Goal: Information Seeking & Learning: Learn about a topic

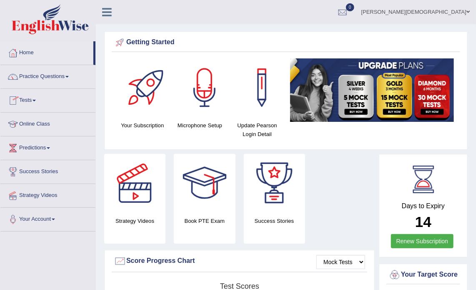
click at [69, 79] on link "Practice Questions" at bounding box center [47, 75] width 95 height 21
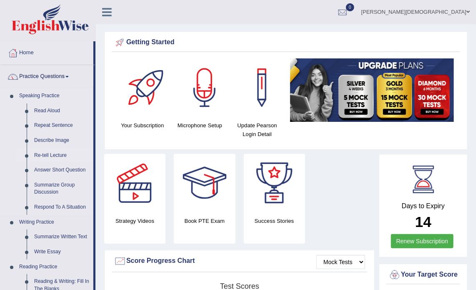
click at [54, 155] on link "Re-tell Lecture" at bounding box center [61, 155] width 63 height 15
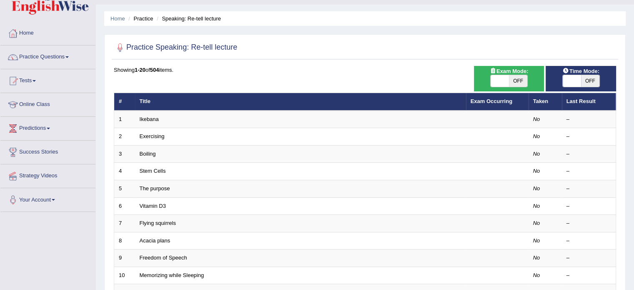
scroll to position [15, 0]
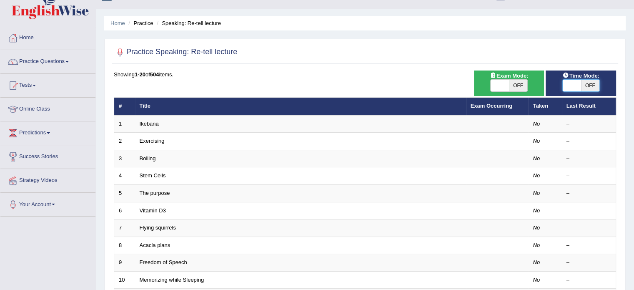
click at [475, 85] on span at bounding box center [572, 86] width 18 height 12
checkbox input "true"
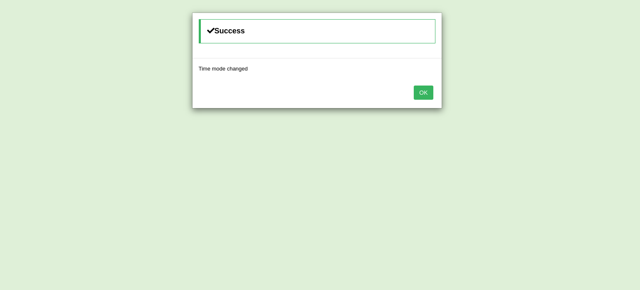
click at [426, 93] on button "OK" at bounding box center [423, 92] width 19 height 14
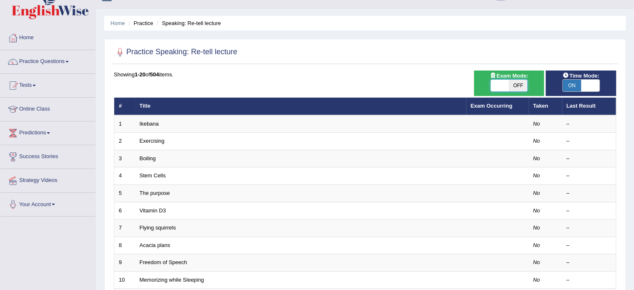
click at [475, 86] on span at bounding box center [499, 86] width 18 height 12
checkbox input "true"
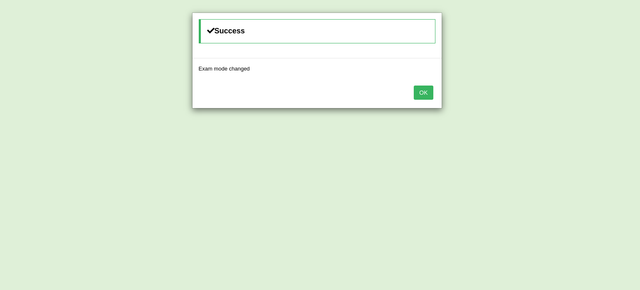
click at [430, 92] on button "OK" at bounding box center [423, 92] width 19 height 14
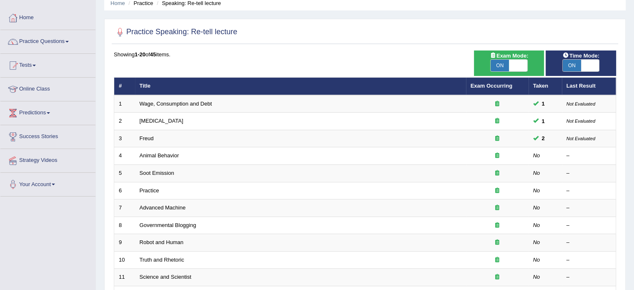
scroll to position [38, 0]
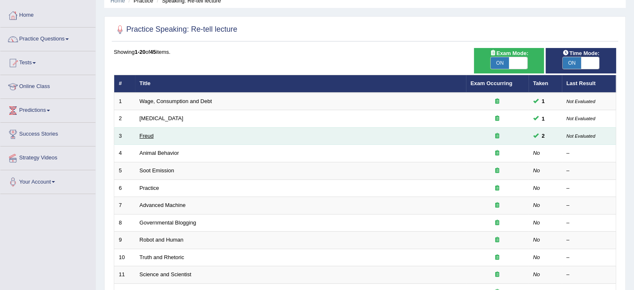
click at [152, 134] on link "Freud" at bounding box center [147, 136] width 14 height 6
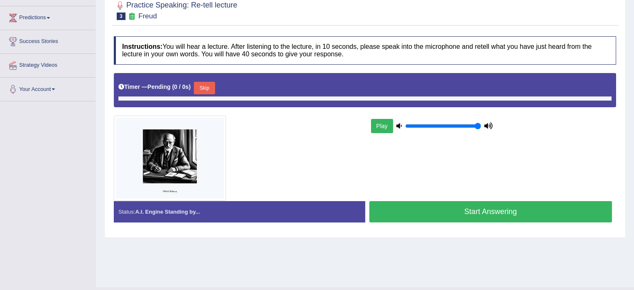
scroll to position [148, 0]
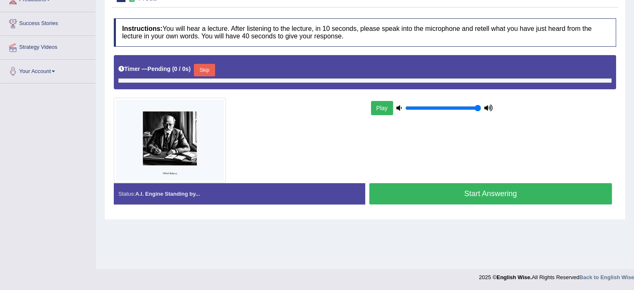
click at [382, 108] on button "Play" at bounding box center [382, 108] width 22 height 14
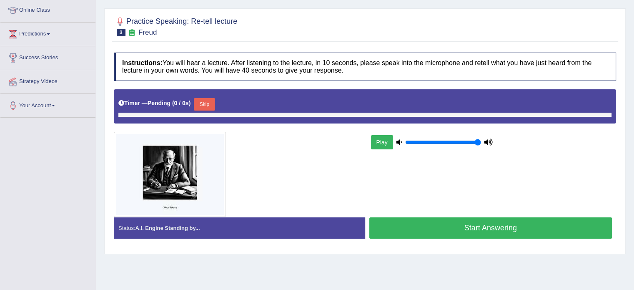
scroll to position [120, 0]
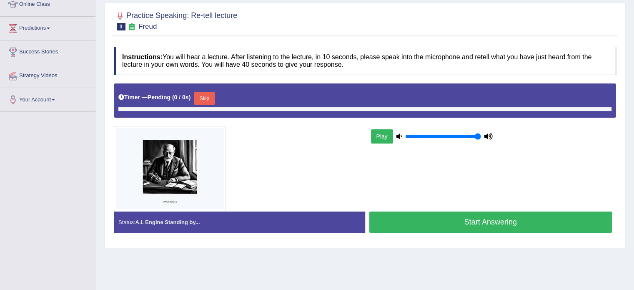
click at [476, 221] on button "Start Answering" at bounding box center [490, 221] width 243 height 21
click at [378, 135] on button "Play" at bounding box center [382, 136] width 22 height 14
click at [211, 95] on button "Skip" at bounding box center [204, 98] width 21 height 13
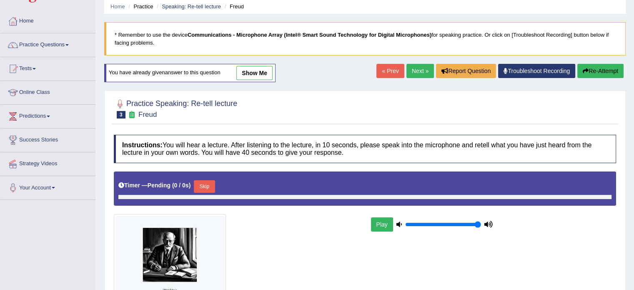
click at [210, 186] on button "Skip" at bounding box center [204, 186] width 21 height 13
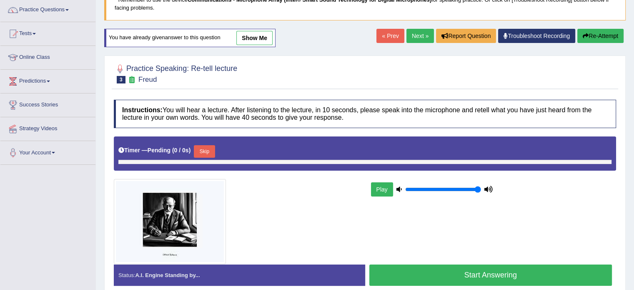
scroll to position [57, 0]
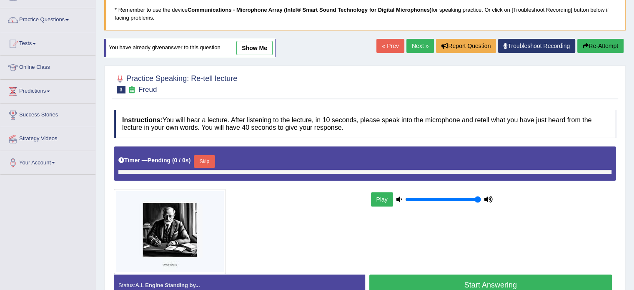
click at [208, 163] on button "Skip" at bounding box center [204, 161] width 21 height 13
click at [263, 48] on link "show me" at bounding box center [254, 48] width 36 height 14
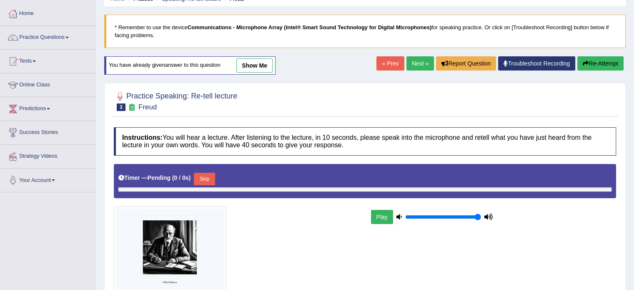
scroll to position [0, 0]
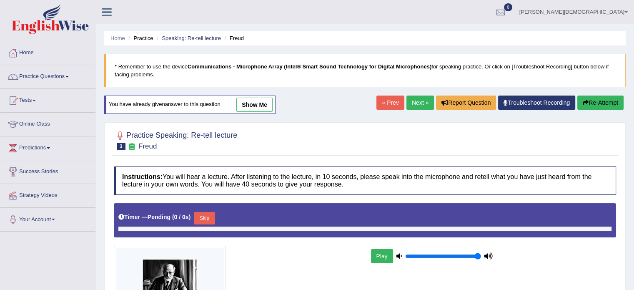
click at [378, 256] on button "Play" at bounding box center [382, 256] width 22 height 14
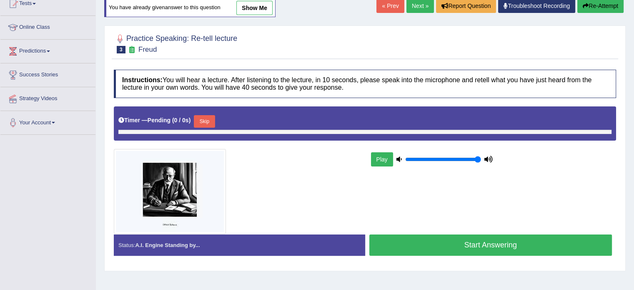
scroll to position [98, 0]
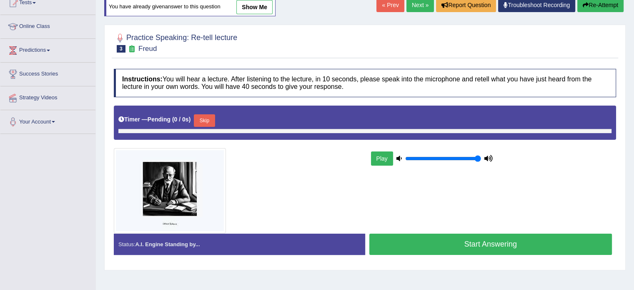
click at [417, 3] on link "Next »" at bounding box center [420, 5] width 28 height 14
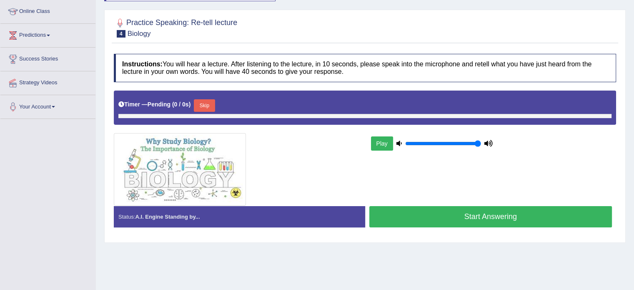
scroll to position [112, 0]
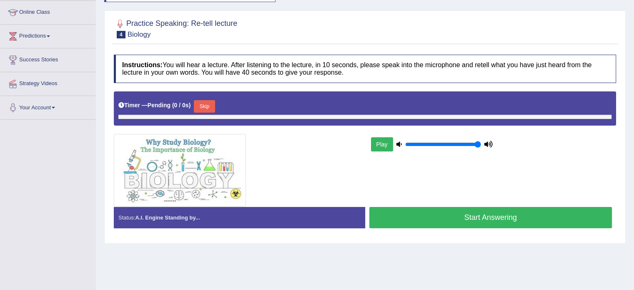
click at [380, 144] on button "Play" at bounding box center [382, 144] width 22 height 14
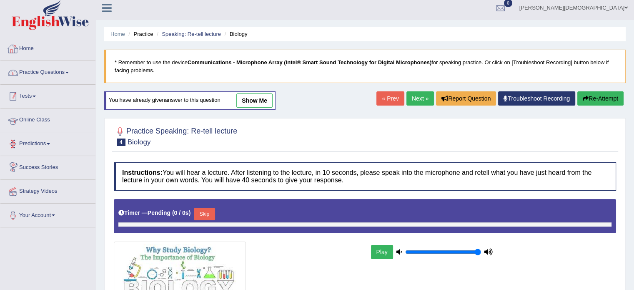
scroll to position [3, 0]
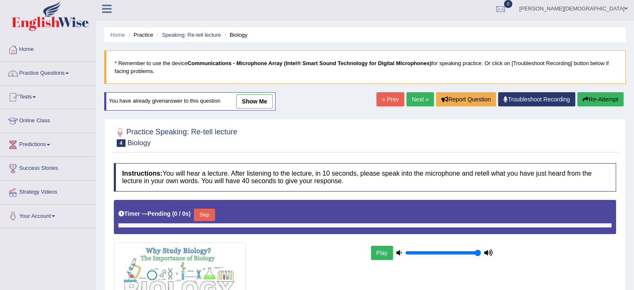
click at [71, 75] on link "Practice Questions" at bounding box center [47, 72] width 95 height 21
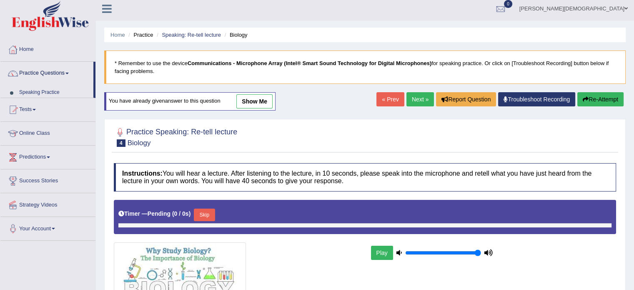
click at [71, 75] on link "Practice Questions" at bounding box center [46, 72] width 93 height 21
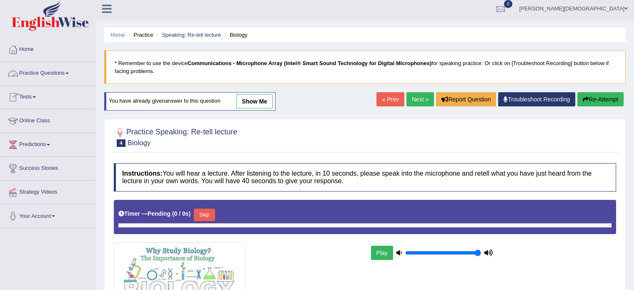
click at [69, 73] on span at bounding box center [66, 74] width 3 height 2
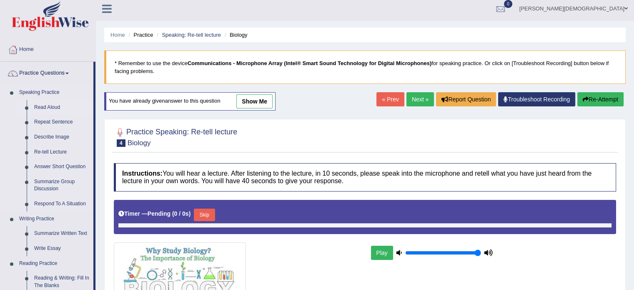
click at [52, 104] on link "Read Aloud" at bounding box center [61, 107] width 63 height 15
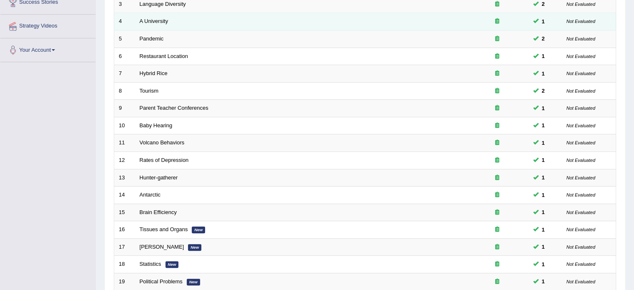
scroll to position [260, 0]
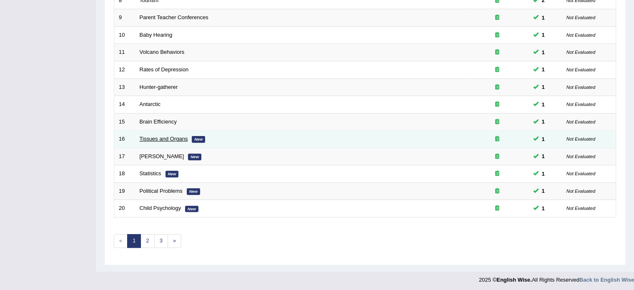
click at [175, 136] on link "Tissues and Organs" at bounding box center [164, 138] width 48 height 6
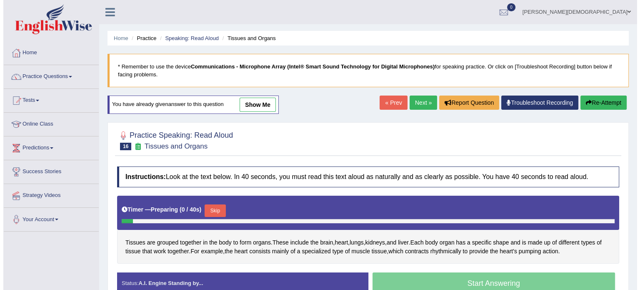
scroll to position [95, 0]
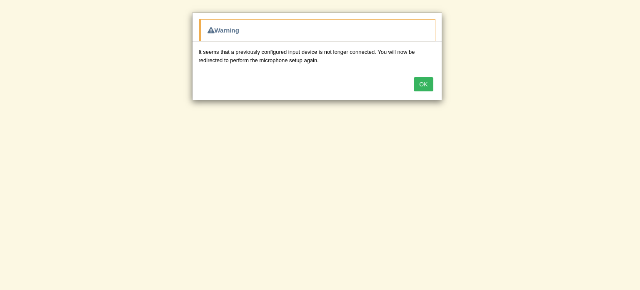
click at [426, 80] on button "OK" at bounding box center [423, 84] width 19 height 14
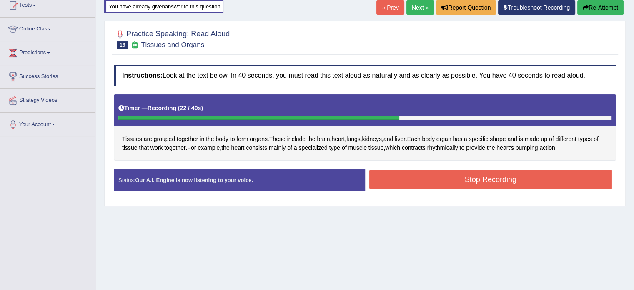
click at [496, 176] on button "Stop Recording" at bounding box center [490, 179] width 243 height 19
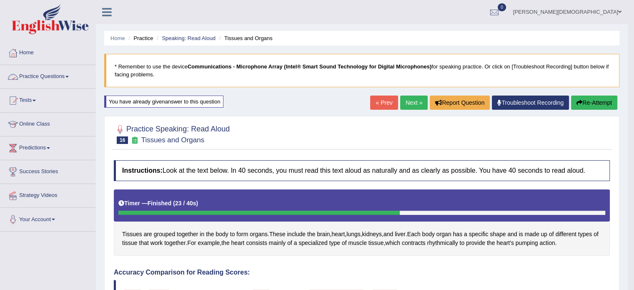
click at [69, 76] on span at bounding box center [66, 77] width 3 height 2
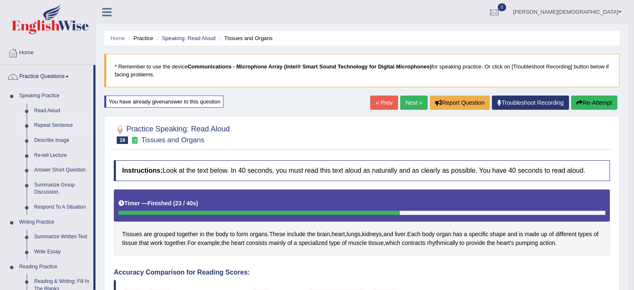
click at [65, 125] on link "Repeat Sentence" at bounding box center [61, 125] width 63 height 15
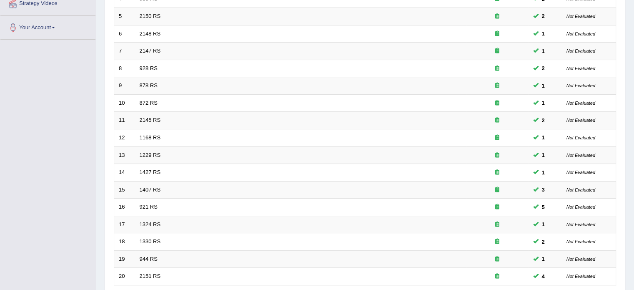
scroll to position [260, 0]
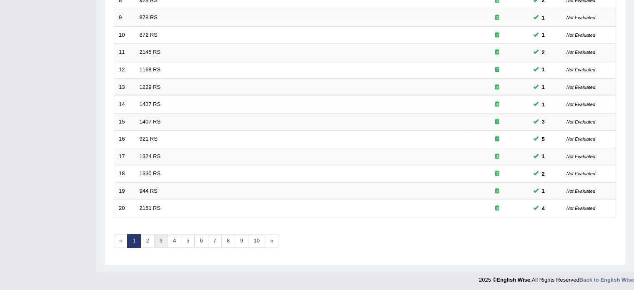
click at [163, 239] on link "3" at bounding box center [161, 241] width 14 height 14
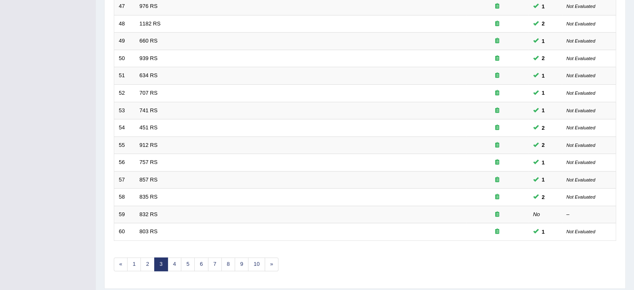
scroll to position [260, 0]
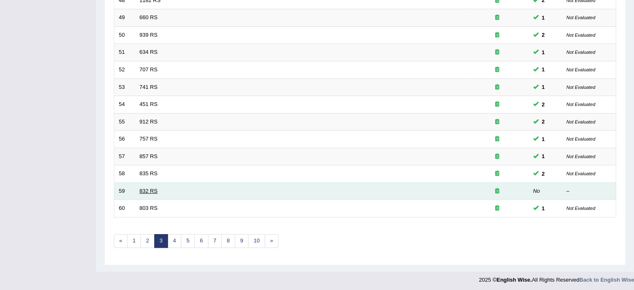
click at [150, 188] on link "832 RS" at bounding box center [149, 191] width 18 height 6
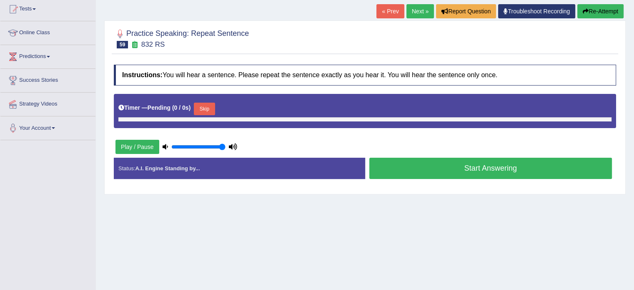
scroll to position [91, 0]
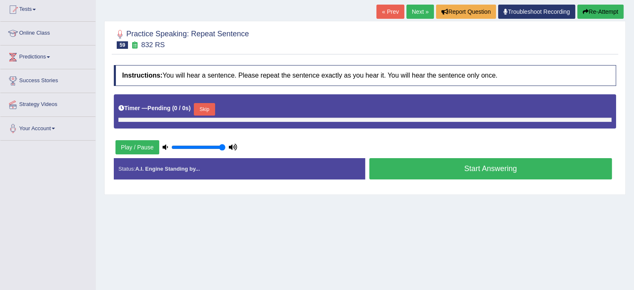
click at [127, 145] on button "Play / Pause" at bounding box center [137, 147] width 44 height 14
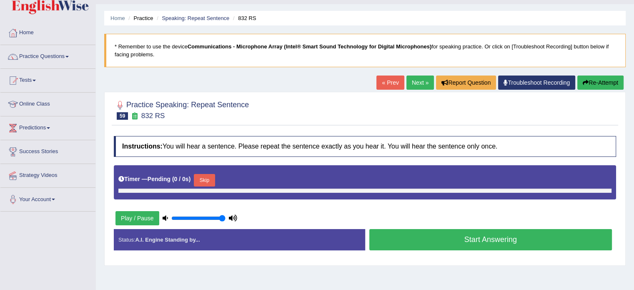
scroll to position [5, 0]
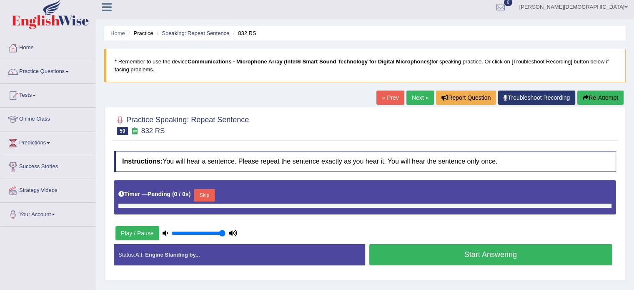
click at [69, 71] on span at bounding box center [66, 72] width 3 height 2
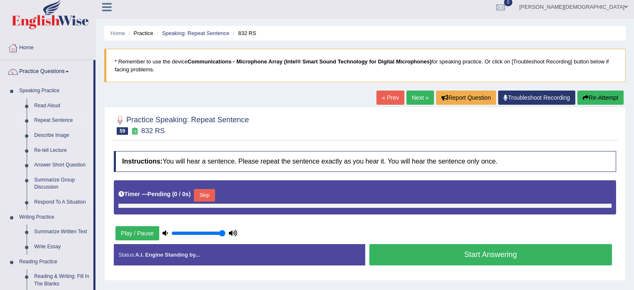
click at [53, 120] on link "Repeat Sentence" at bounding box center [61, 120] width 63 height 15
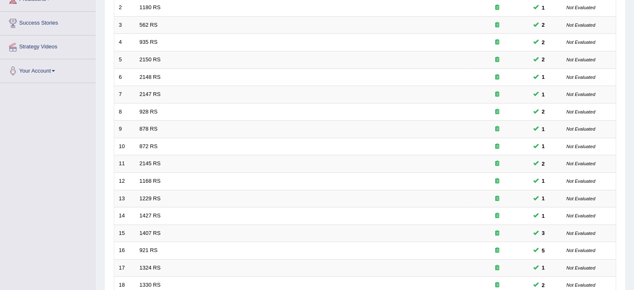
scroll to position [260, 0]
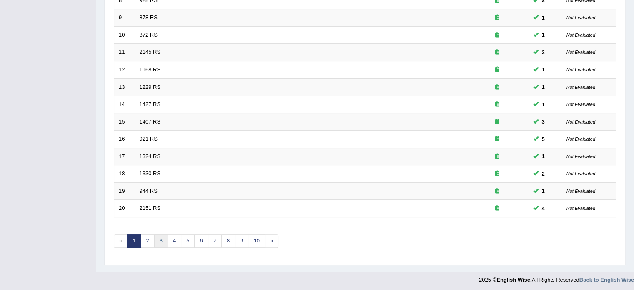
click at [158, 237] on link "3" at bounding box center [161, 241] width 14 height 14
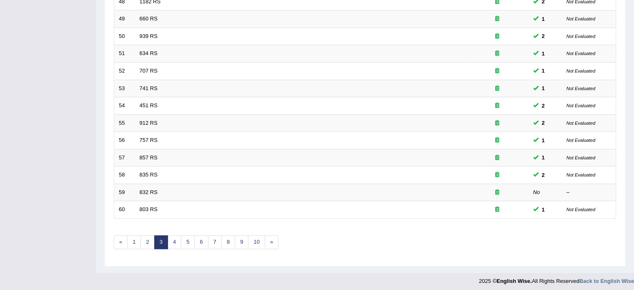
scroll to position [260, 0]
click at [176, 239] on link "4" at bounding box center [175, 241] width 14 height 14
click at [186, 240] on link "5" at bounding box center [188, 241] width 14 height 14
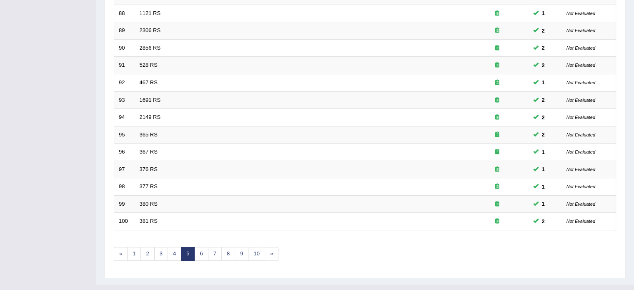
scroll to position [260, 0]
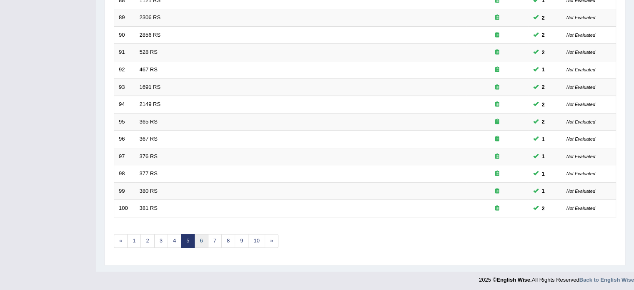
click at [199, 238] on link "6" at bounding box center [201, 241] width 14 height 14
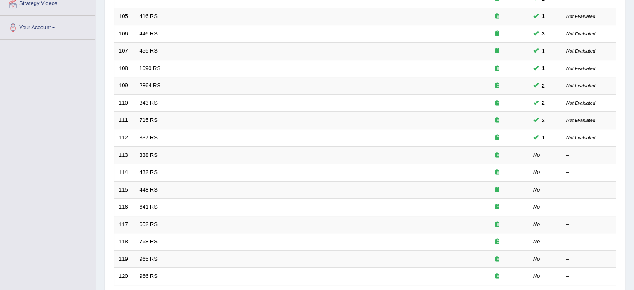
scroll to position [193, 0]
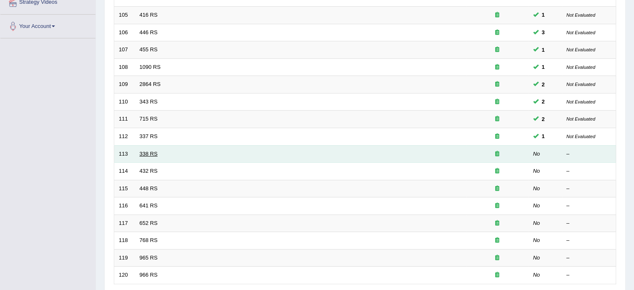
click at [153, 152] on link "338 RS" at bounding box center [149, 153] width 18 height 6
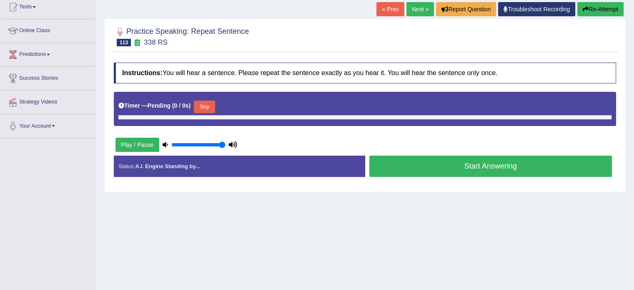
scroll to position [94, 0]
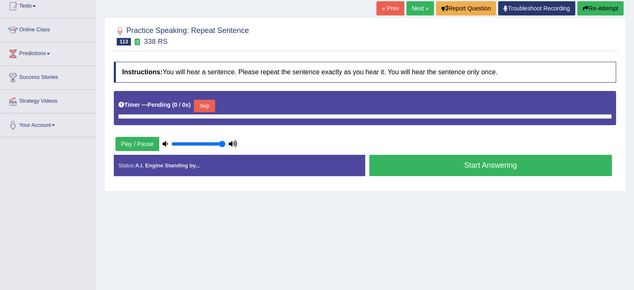
click at [127, 141] on button "Play / Pause" at bounding box center [137, 144] width 44 height 14
click at [208, 106] on button "Skip" at bounding box center [204, 106] width 21 height 13
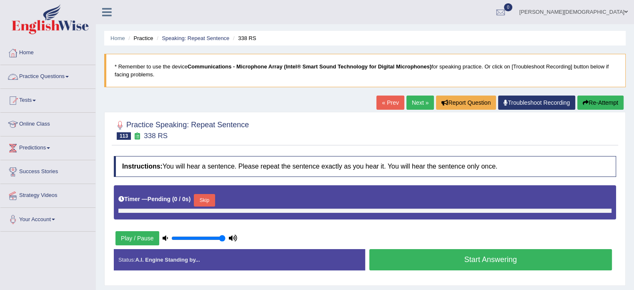
click at [69, 76] on span at bounding box center [66, 77] width 3 height 2
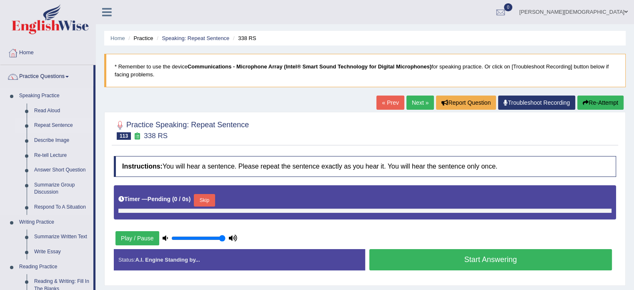
click at [51, 126] on link "Repeat Sentence" at bounding box center [61, 125] width 63 height 15
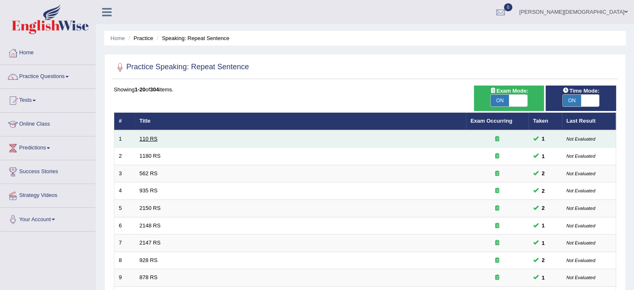
click at [151, 138] on link "110 RS" at bounding box center [149, 138] width 18 height 6
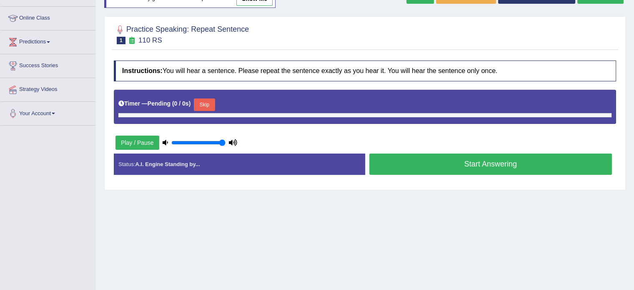
scroll to position [107, 0]
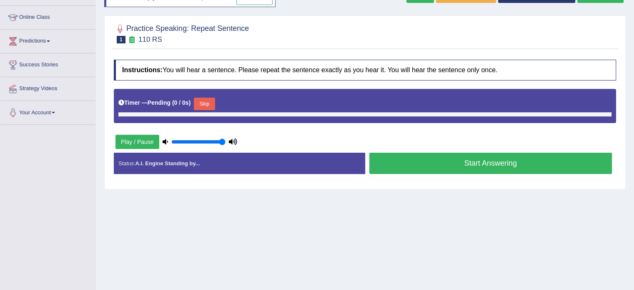
click at [127, 141] on button "Play / Pause" at bounding box center [137, 142] width 44 height 14
drag, startPoint x: 127, startPoint y: 141, endPoint x: 335, endPoint y: 219, distance: 221.9
click at [335, 219] on div "Home Practice Speaking: Repeat Sentence 110 RS * Remember to use the device Com…" at bounding box center [365, 101] width 538 height 417
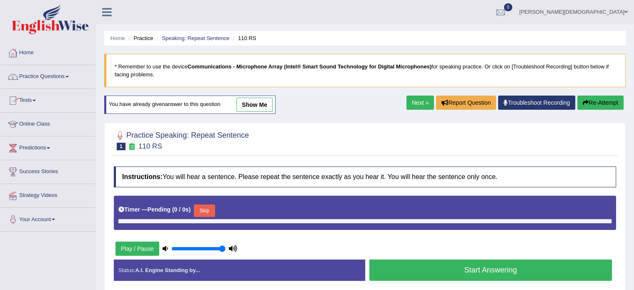
click at [27, 51] on link "Home" at bounding box center [47, 51] width 95 height 21
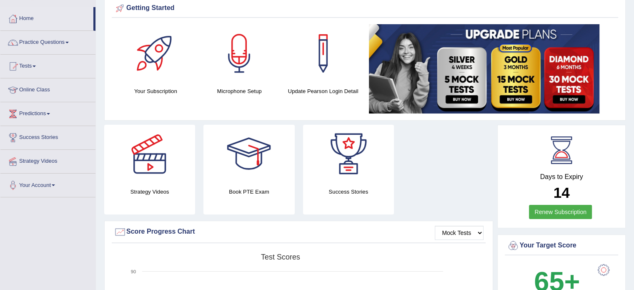
scroll to position [35, 0]
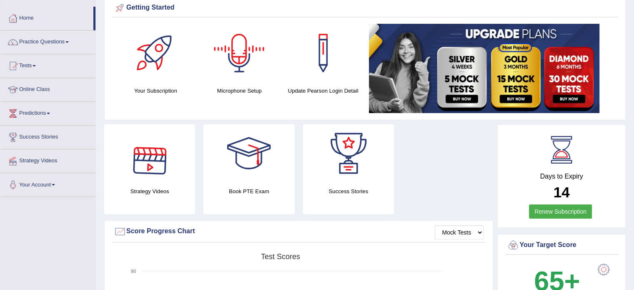
click at [242, 50] on div at bounding box center [239, 53] width 58 height 58
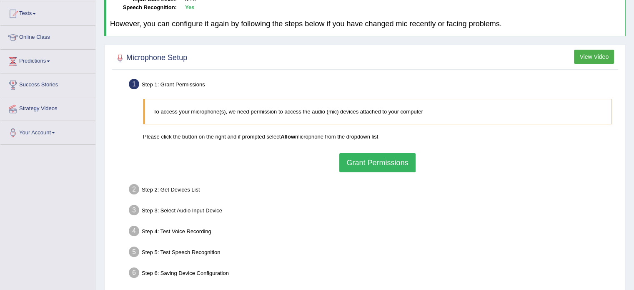
scroll to position [88, 0]
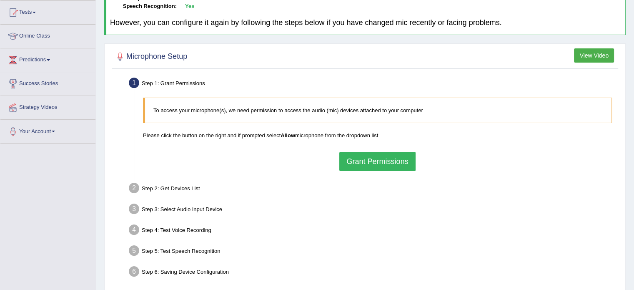
click at [379, 163] on button "Grant Permissions" at bounding box center [377, 161] width 76 height 19
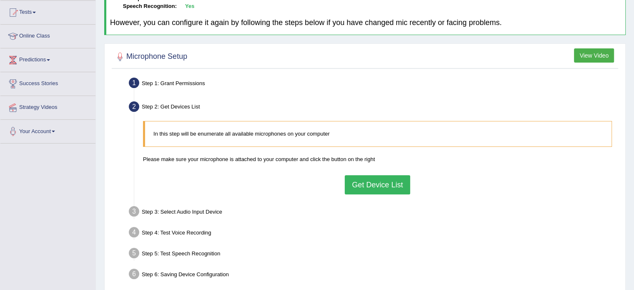
click at [377, 188] on button "Get Device List" at bounding box center [377, 184] width 65 height 19
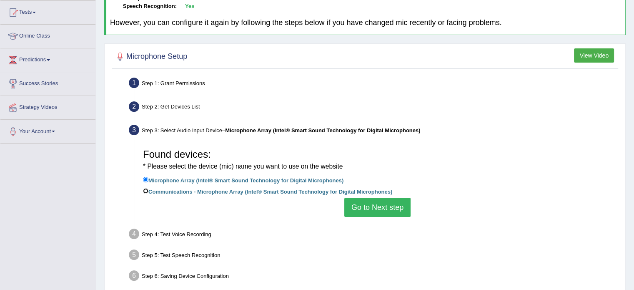
click at [145, 188] on input "Communications - Microphone Array (Intel® Smart Sound Technology for Digital Mi…" at bounding box center [145, 190] width 5 height 5
radio input "true"
click at [366, 211] on button "Go to Next step" at bounding box center [377, 207] width 66 height 19
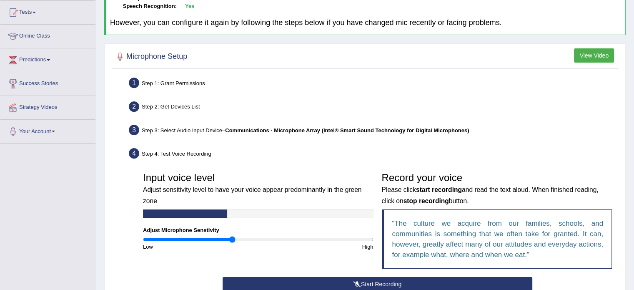
scroll to position [165, 0]
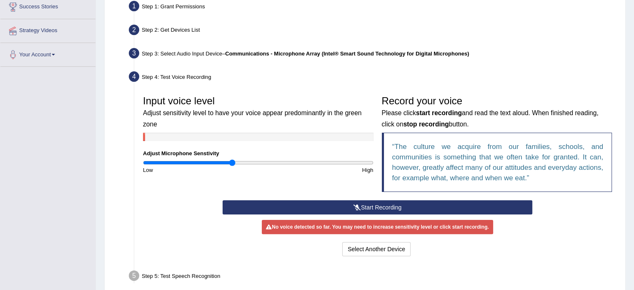
click at [396, 208] on button "Start Recording" at bounding box center [378, 207] width 310 height 14
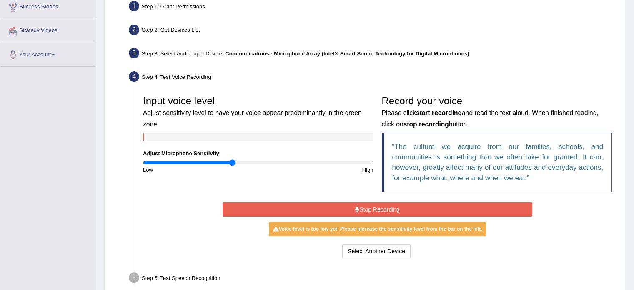
click at [396, 208] on button "Stop Recording" at bounding box center [378, 209] width 310 height 14
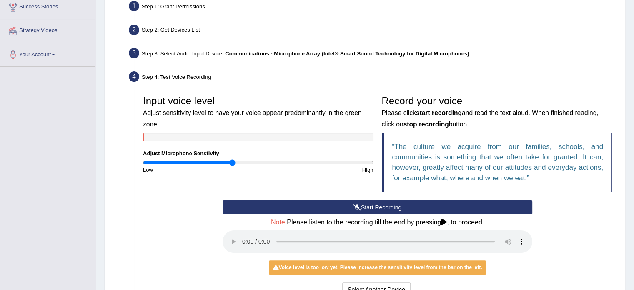
click at [396, 208] on button "Start Recording" at bounding box center [378, 207] width 310 height 14
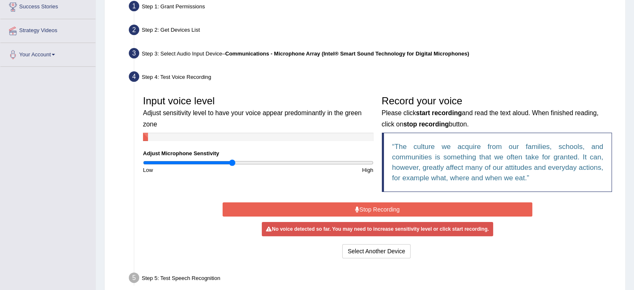
click at [396, 208] on button "Stop Recording" at bounding box center [378, 209] width 310 height 14
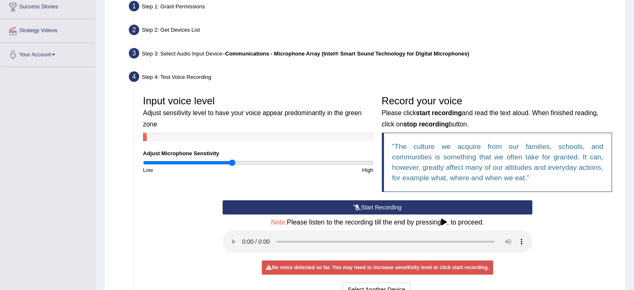
click at [396, 208] on button "Start Recording" at bounding box center [378, 207] width 310 height 14
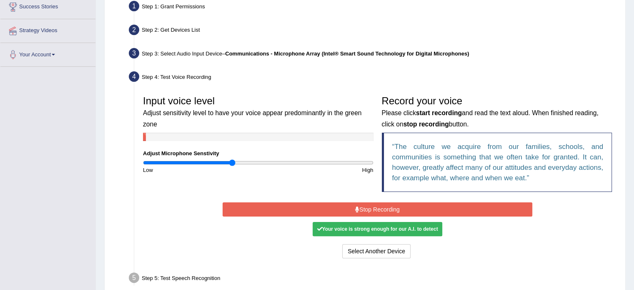
click at [365, 208] on button "Stop Recording" at bounding box center [378, 209] width 310 height 14
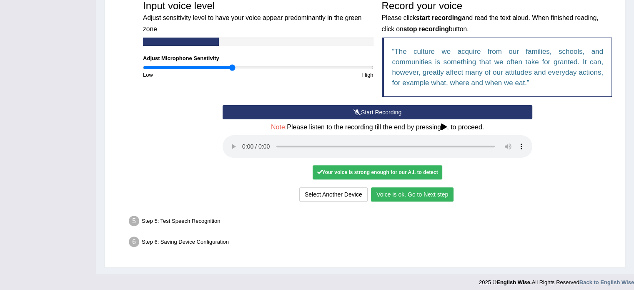
scroll to position [261, 0]
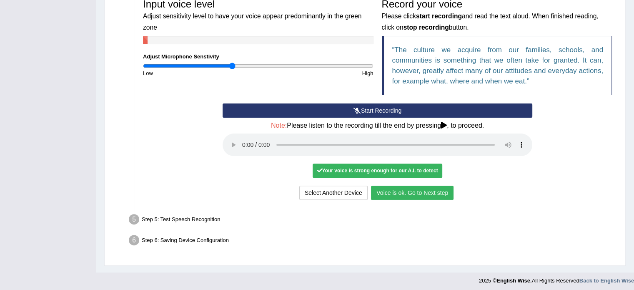
click at [401, 189] on button "Voice is ok. Go to Next step" at bounding box center [412, 192] width 83 height 14
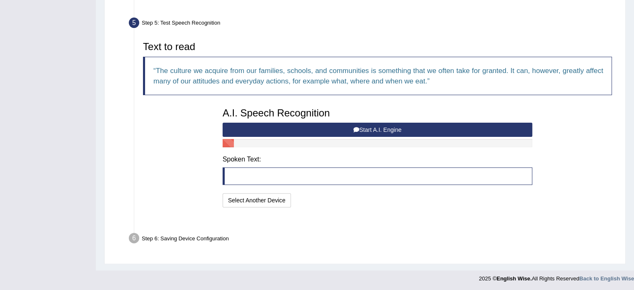
scroll to position [230, 0]
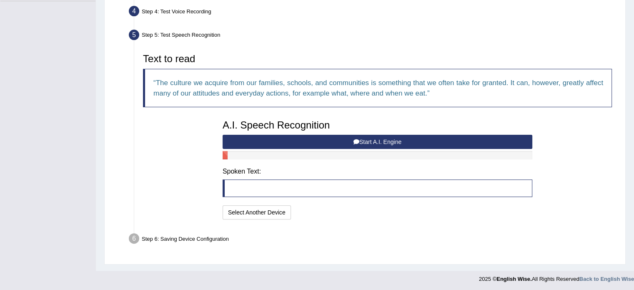
click at [395, 140] on button "Start A.I. Engine" at bounding box center [378, 142] width 310 height 14
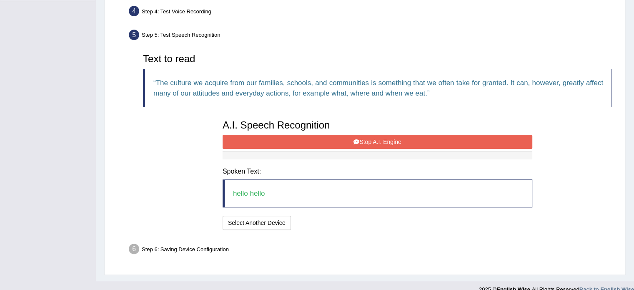
click at [395, 140] on button "Stop A.I. Engine" at bounding box center [378, 142] width 310 height 14
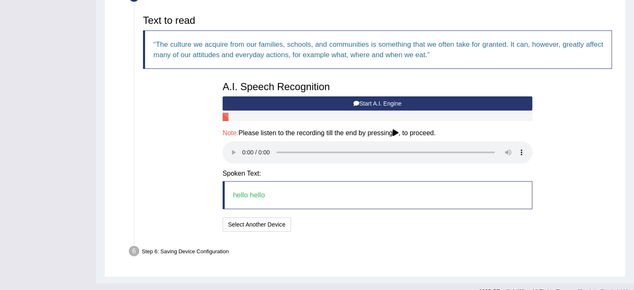
scroll to position [270, 0]
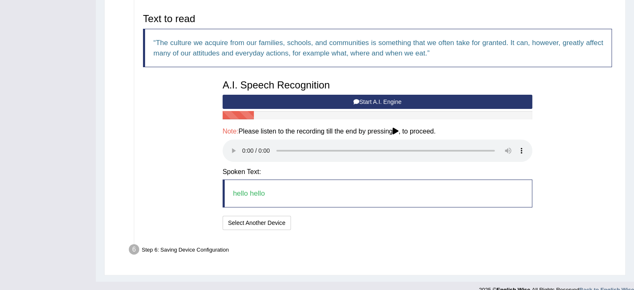
click at [368, 100] on button "Start A.I. Engine" at bounding box center [378, 102] width 310 height 14
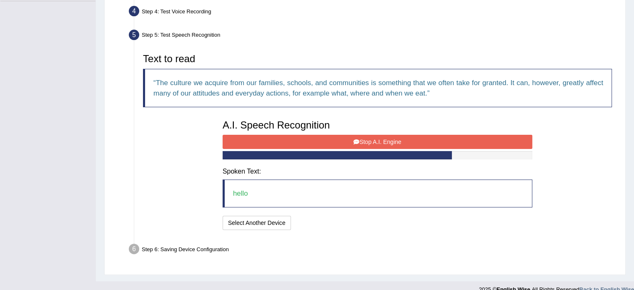
scroll to position [240, 0]
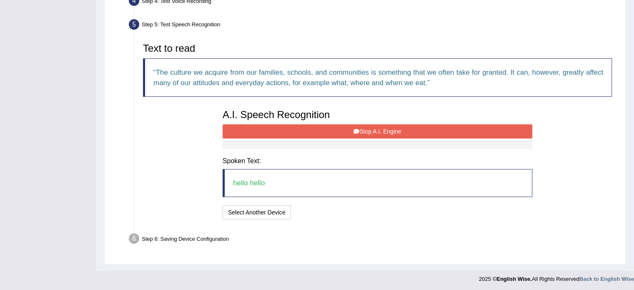
click at [373, 130] on button "Stop A.I. Engine" at bounding box center [378, 131] width 310 height 14
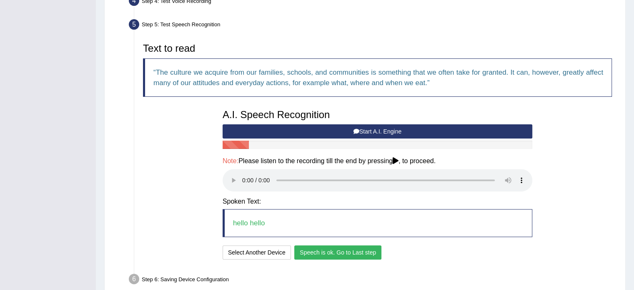
click at [308, 251] on button "Speech is ok. Go to Last step" at bounding box center [337, 252] width 87 height 14
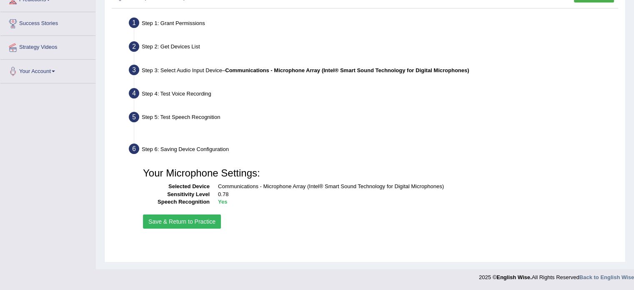
scroll to position [148, 0]
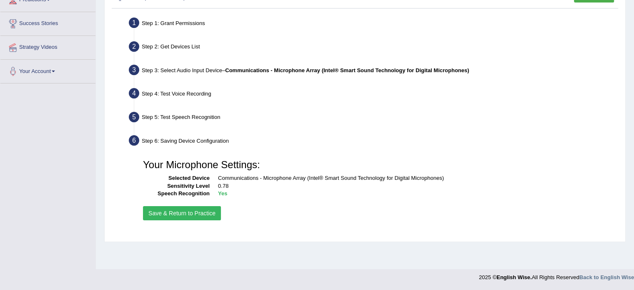
click at [181, 213] on button "Save & Return to Practice" at bounding box center [182, 213] width 78 height 14
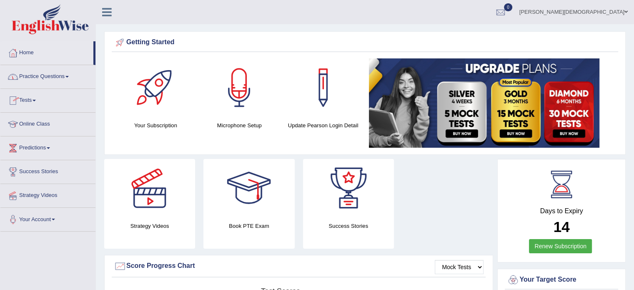
click at [69, 76] on span at bounding box center [66, 77] width 3 height 2
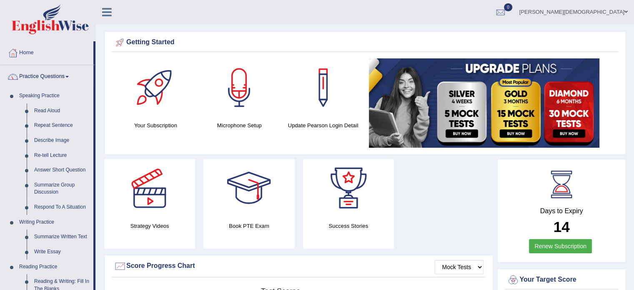
click at [63, 125] on link "Repeat Sentence" at bounding box center [61, 125] width 63 height 15
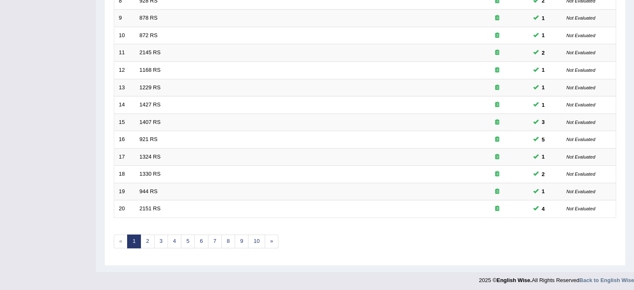
scroll to position [260, 0]
click at [162, 238] on link "3" at bounding box center [161, 241] width 14 height 14
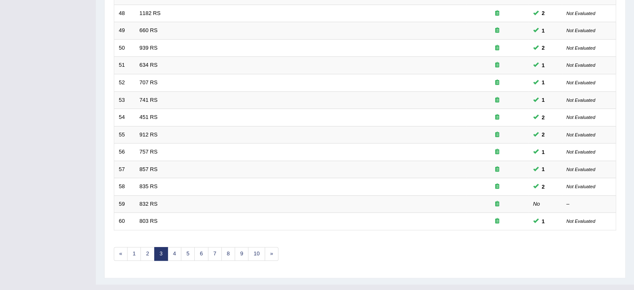
scroll to position [249, 0]
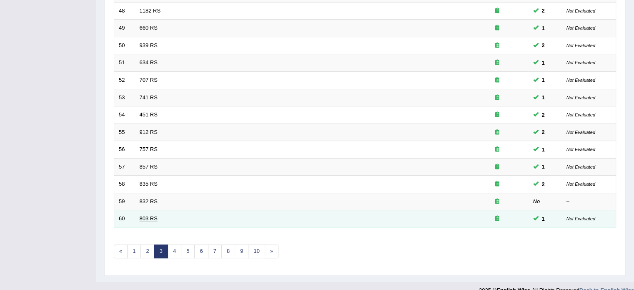
click at [147, 217] on link "803 RS" at bounding box center [149, 218] width 18 height 6
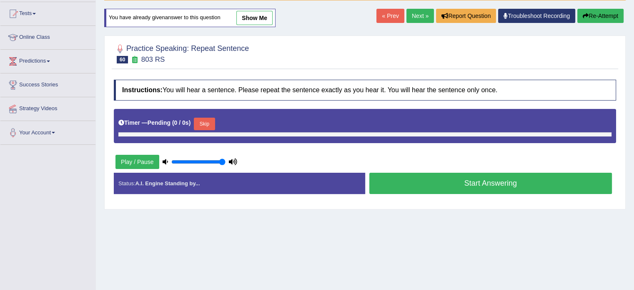
scroll to position [88, 0]
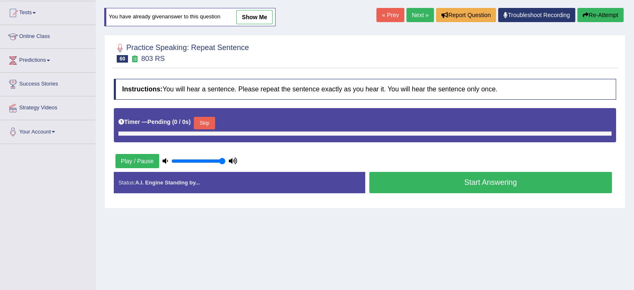
click at [497, 180] on button "Start Answering" at bounding box center [490, 182] width 243 height 21
click at [485, 186] on button "Start Answering" at bounding box center [490, 182] width 243 height 21
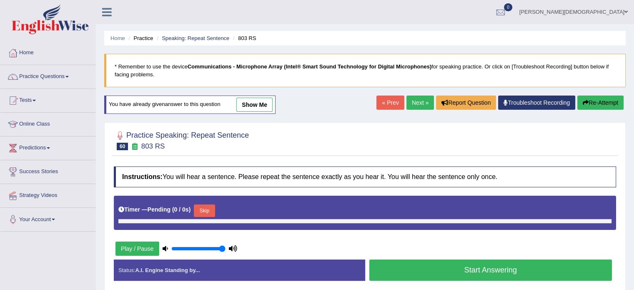
click at [421, 106] on link "Next »" at bounding box center [420, 102] width 28 height 14
click at [528, 103] on link "Troubleshoot Recording" at bounding box center [536, 102] width 77 height 14
click at [68, 77] on span at bounding box center [66, 77] width 3 height 2
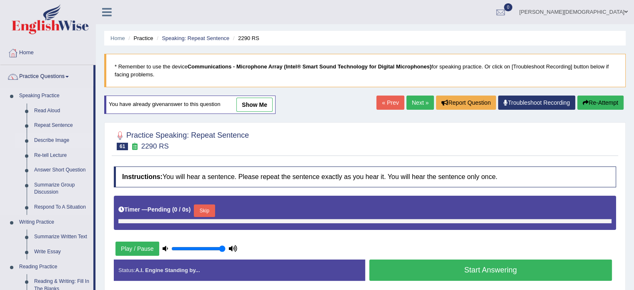
click at [63, 140] on link "Describe Image" at bounding box center [61, 140] width 63 height 15
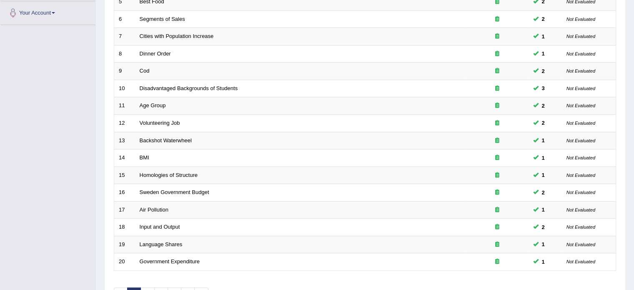
scroll to position [260, 0]
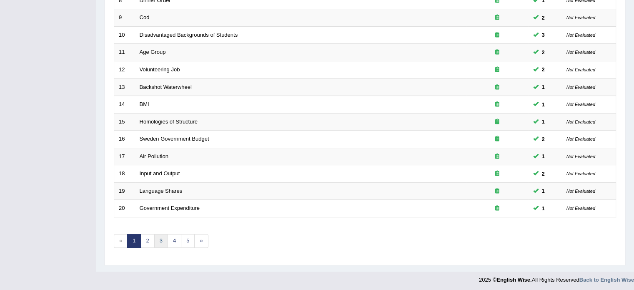
click at [163, 242] on link "3" at bounding box center [161, 241] width 14 height 14
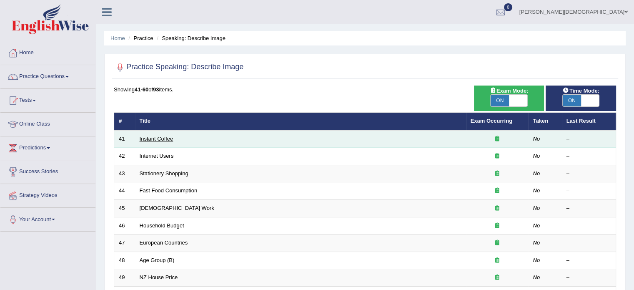
click at [164, 138] on link "Instant Coffee" at bounding box center [157, 138] width 34 height 6
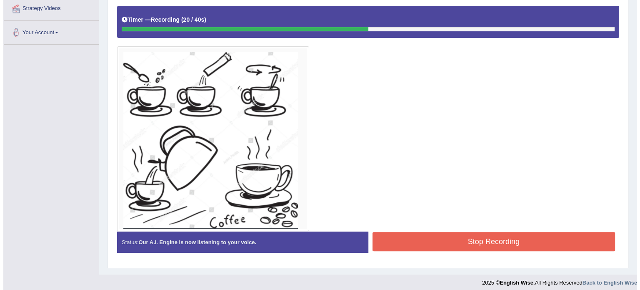
scroll to position [190, 0]
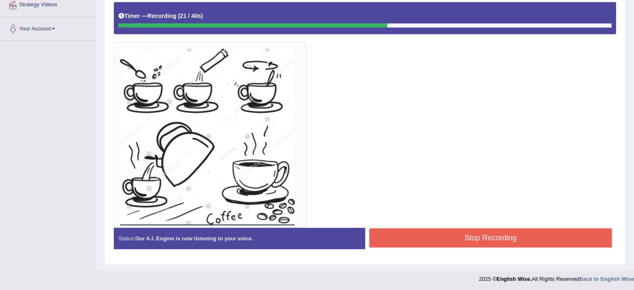
click at [487, 239] on button "Stop Recording" at bounding box center [490, 237] width 243 height 19
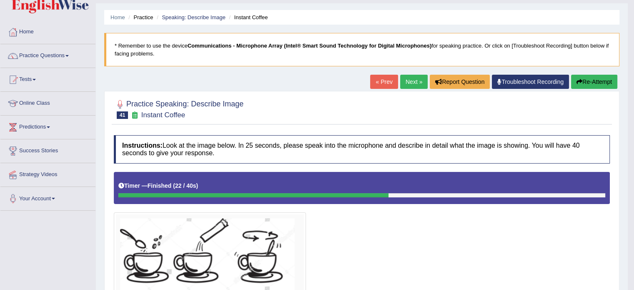
scroll to position [0, 0]
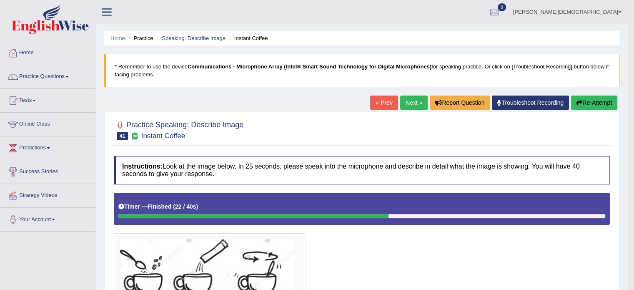
click at [69, 77] on span at bounding box center [66, 77] width 3 height 2
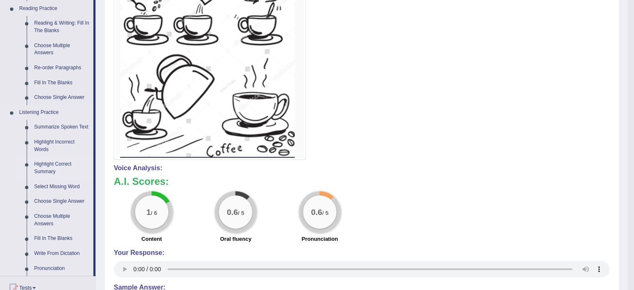
scroll to position [258, 0]
click at [67, 128] on link "Summarize Spoken Text" at bounding box center [61, 126] width 63 height 15
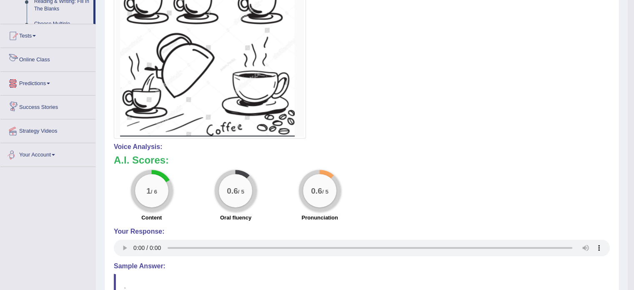
scroll to position [360, 0]
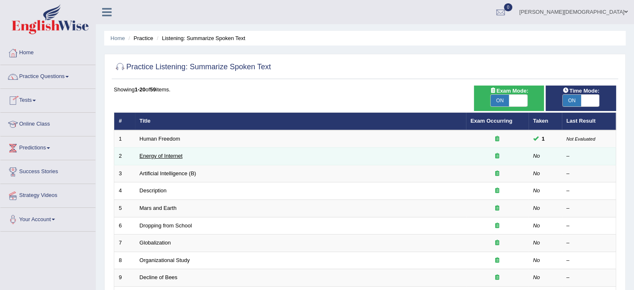
click at [165, 157] on link "Energy of Internet" at bounding box center [161, 156] width 43 height 6
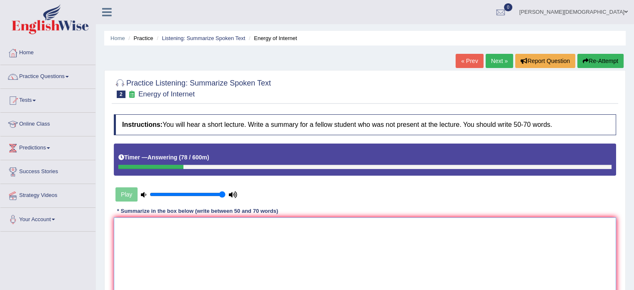
click at [128, 224] on textarea at bounding box center [365, 257] width 502 height 81
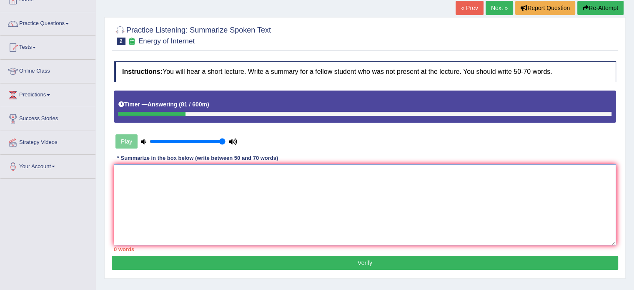
scroll to position [52, 0]
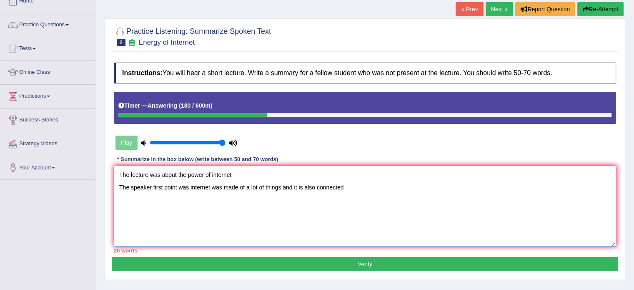
click at [303, 185] on textarea "The lecture was about the power of internet The speaker first point was interne…" at bounding box center [365, 205] width 502 height 81
click at [322, 185] on textarea "The lecture was about the power of internet The speaker first point was interne…" at bounding box center [365, 205] width 502 height 81
click at [362, 185] on textarea "The lecture was about the power of internet The speaker first point was interne…" at bounding box center [365, 205] width 502 height 81
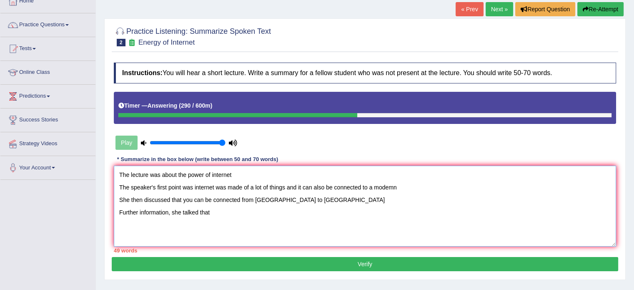
click at [213, 211] on textarea "The lecture was about the power of internet The speaker's first point was inter…" at bounding box center [365, 205] width 502 height 81
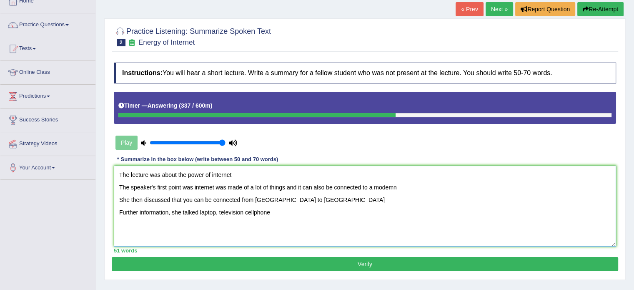
click at [199, 210] on textarea "The lecture was about the power of internet The speaker's first point was inter…" at bounding box center [365, 205] width 502 height 81
click at [292, 216] on textarea "The lecture was about the power of internet The speaker's first point was inter…" at bounding box center [365, 205] width 502 height 81
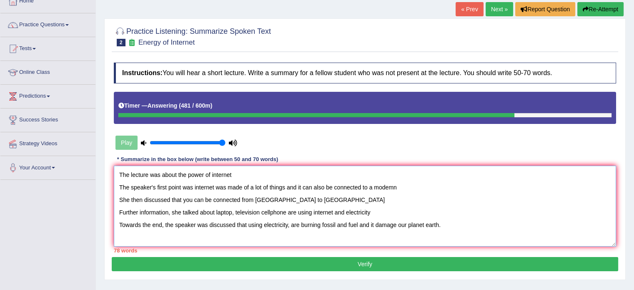
click at [298, 224] on textarea "The lecture was about the power of internet The speaker's first point was inter…" at bounding box center [365, 205] width 502 height 81
click at [307, 223] on textarea "The lecture was about the power of internet The speaker's first point was inter…" at bounding box center [365, 205] width 502 height 81
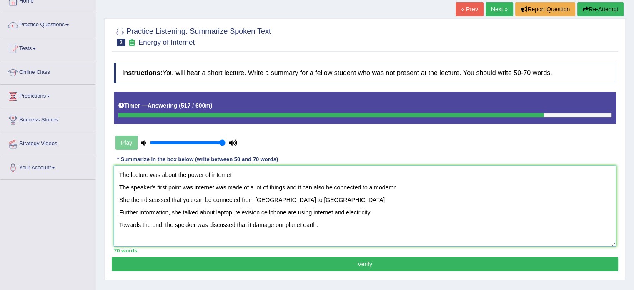
type textarea "The lecture was about the power of internet The speaker's first point was inter…"
click at [367, 263] on button "Verify" at bounding box center [365, 264] width 506 height 14
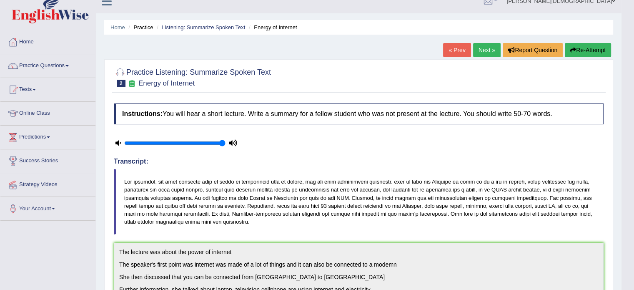
scroll to position [10, 0]
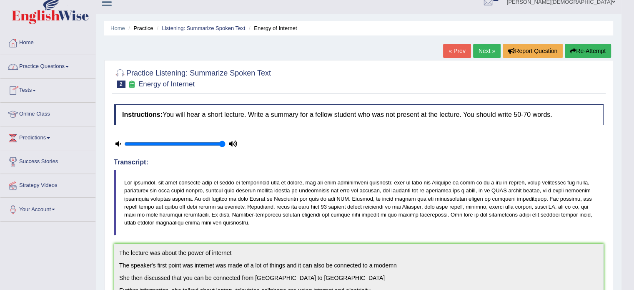
click at [68, 63] on link "Practice Questions" at bounding box center [47, 65] width 95 height 21
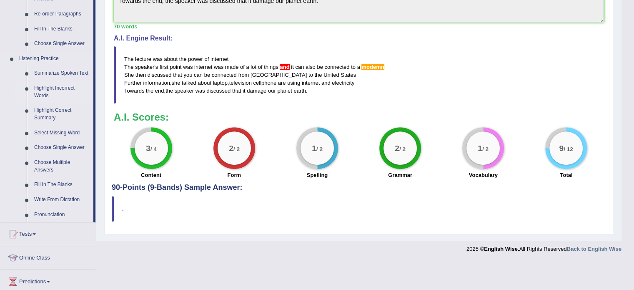
scroll to position [303, 0]
